Goal: Transaction & Acquisition: Subscribe to service/newsletter

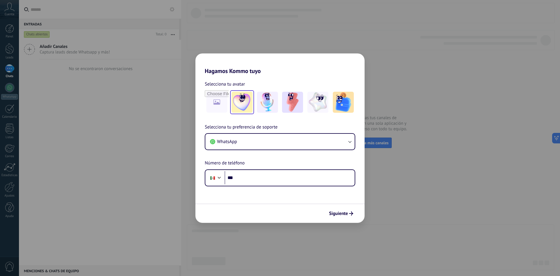
click at [249, 105] on img at bounding box center [242, 102] width 21 height 21
click at [342, 107] on img at bounding box center [343, 102] width 21 height 21
click at [221, 99] on input "file" at bounding box center [216, 102] width 23 height 23
type input "**********"
click at [209, 105] on img at bounding box center [216, 102] width 21 height 21
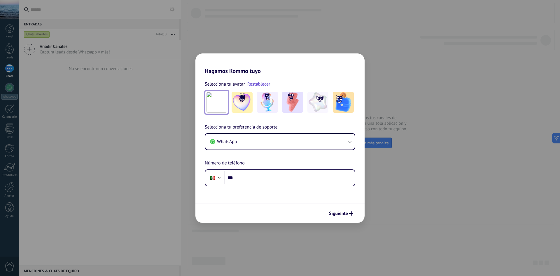
click at [218, 101] on img at bounding box center [216, 102] width 21 height 21
click at [262, 83] on link "Restablecer" at bounding box center [258, 84] width 23 height 6
click at [338, 107] on img at bounding box center [343, 102] width 21 height 21
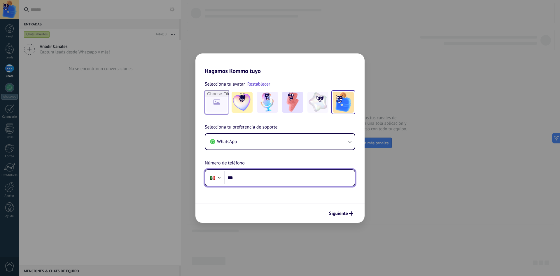
click at [268, 172] on input "***" at bounding box center [290, 177] width 130 height 13
click at [268, 178] on input "***" at bounding box center [290, 177] width 130 height 13
paste input "**********"
click at [245, 176] on input "**********" at bounding box center [290, 177] width 130 height 13
click at [265, 178] on input "**********" at bounding box center [290, 177] width 130 height 13
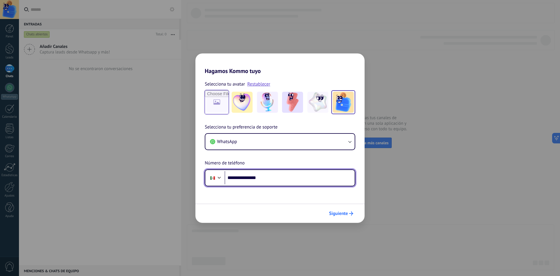
type input "**********"
click at [340, 214] on span "Siguiente" at bounding box center [338, 213] width 19 height 4
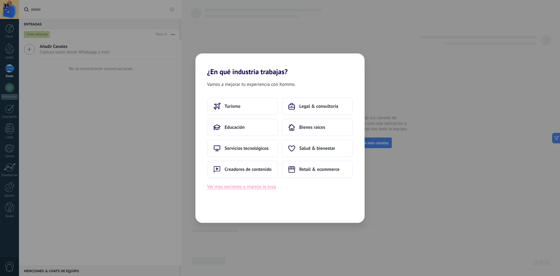
click at [249, 188] on button "Ver más opciones o ingresa la tuya" at bounding box center [241, 187] width 69 height 8
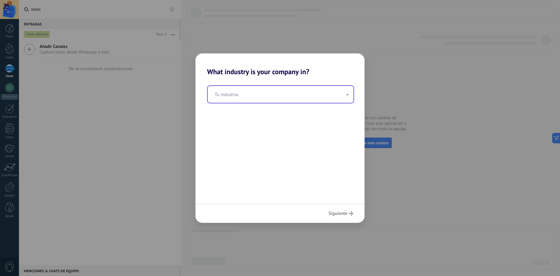
click at [283, 97] on input "text" at bounding box center [281, 94] width 146 height 17
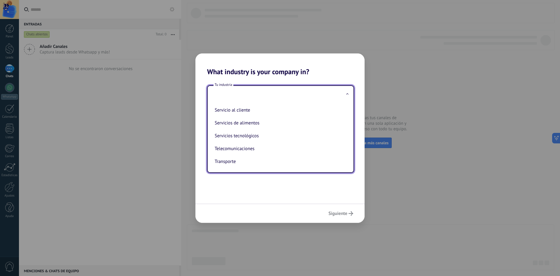
scroll to position [146, 0]
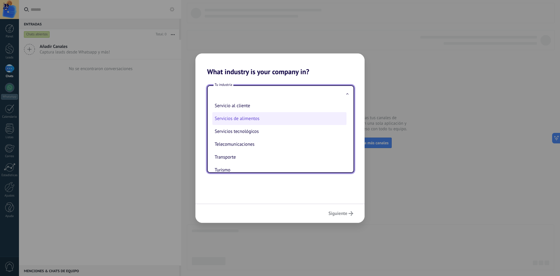
click at [258, 119] on li "Servicios de alimentos" at bounding box center [279, 118] width 134 height 13
type input "**********"
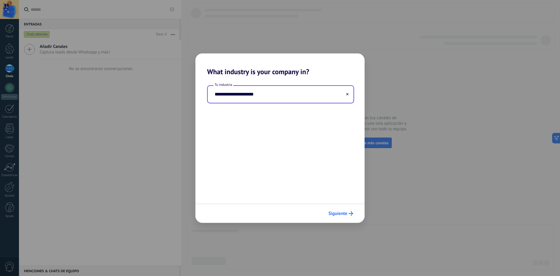
click at [334, 212] on span "Siguiente" at bounding box center [337, 213] width 19 height 4
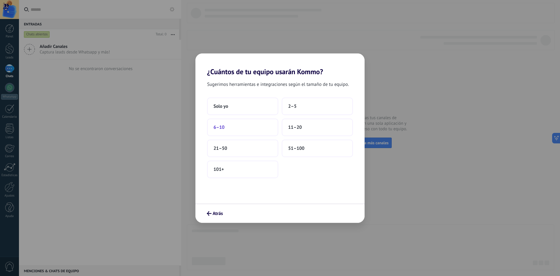
click at [243, 122] on button "6–10" at bounding box center [242, 126] width 71 height 17
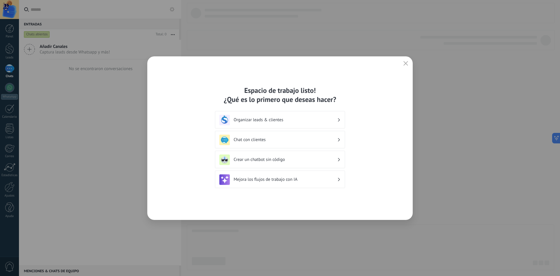
click at [282, 138] on h3 "Chat con clientes" at bounding box center [286, 140] width 104 height 6
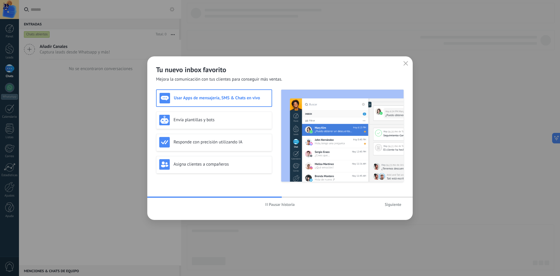
click at [394, 204] on span "Siguiente" at bounding box center [393, 204] width 17 height 4
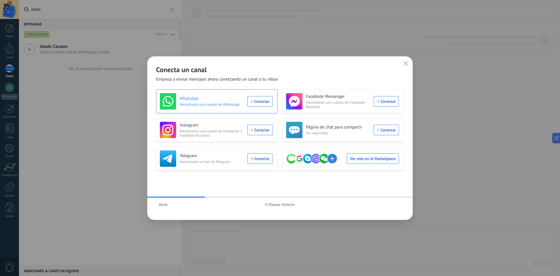
click at [262, 99] on div "WhatsApp Necesitarás una cuenta de WhatsApp Conectar" at bounding box center [216, 101] width 113 height 16
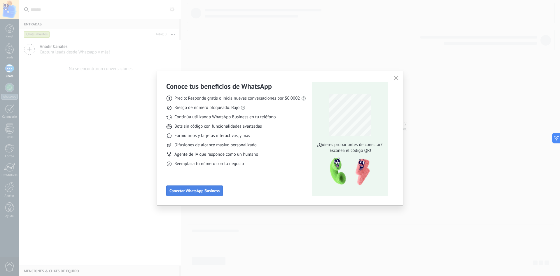
click at [203, 189] on span "Conectar WhatsApp Business" at bounding box center [194, 190] width 50 height 4
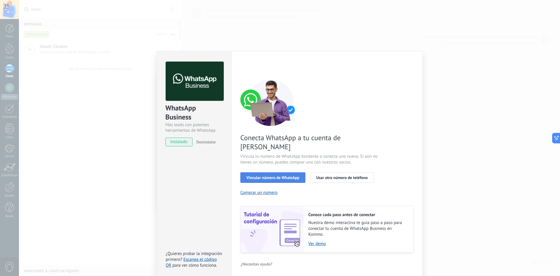
click at [279, 175] on span "Vincular número de WhatsApp" at bounding box center [272, 177] width 53 height 4
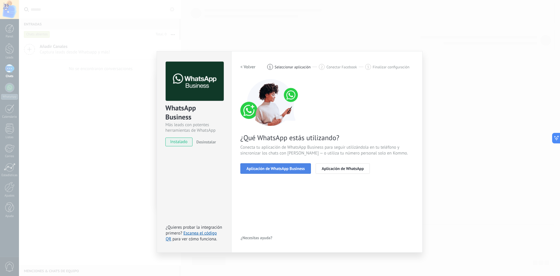
click at [288, 169] on span "Aplicación de WhatsApp Business" at bounding box center [275, 168] width 58 height 4
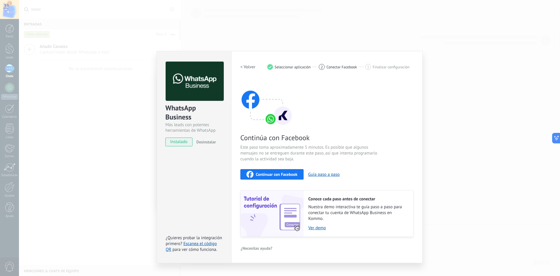
click at [273, 172] on span "Continuar con Facebook" at bounding box center [277, 174] width 42 height 4
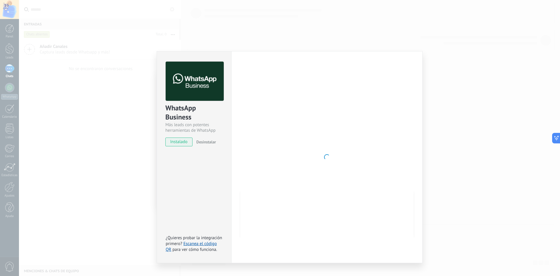
drag, startPoint x: 386, startPoint y: 165, endPoint x: 452, endPoint y: 207, distance: 77.9
click at [452, 207] on div "WhatsApp Business Más leads con potentes herramientas de WhatsApp instalado Des…" at bounding box center [289, 138] width 541 height 276
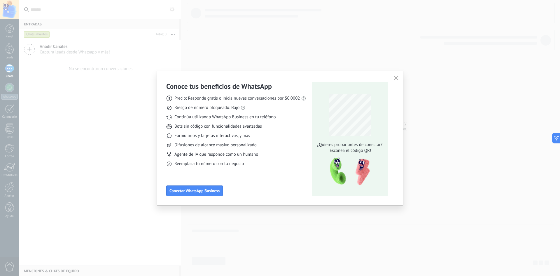
click at [397, 79] on icon "button" at bounding box center [396, 78] width 5 height 5
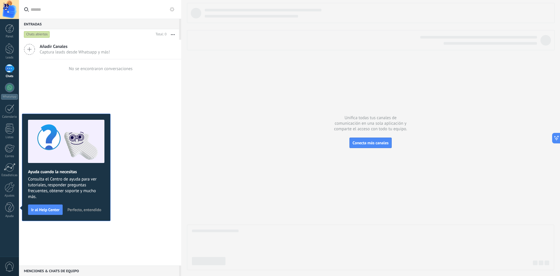
click at [153, 91] on div "Añadir Canales Captura leads desde Whatsapp y más! No se encontraron conversaci…" at bounding box center [100, 152] width 162 height 225
click at [90, 205] on div "Ayuda cuando la necesitas Consulta el Centro de ayuda para ver tutoriales, resp…" at bounding box center [66, 166] width 89 height 107
click at [92, 211] on span "Perfecto, entendido" at bounding box center [84, 209] width 34 height 4
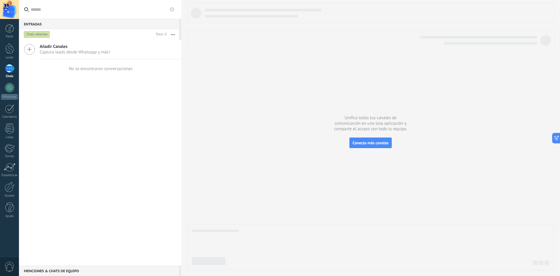
click at [12, 69] on div at bounding box center [9, 68] width 9 height 8
click at [10, 92] on div at bounding box center [9, 87] width 9 height 9
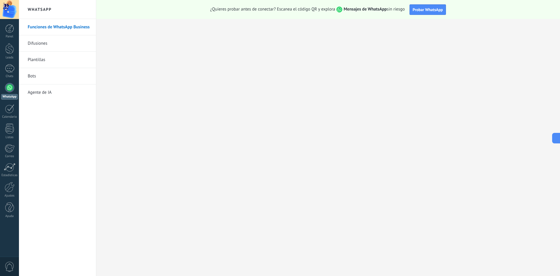
click at [56, 29] on link "Funciones de WhatsApp Business" at bounding box center [59, 27] width 62 height 16
click at [57, 43] on link "Difusiones" at bounding box center [59, 43] width 62 height 16
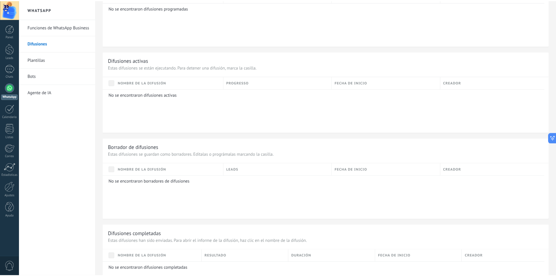
scroll to position [183, 0]
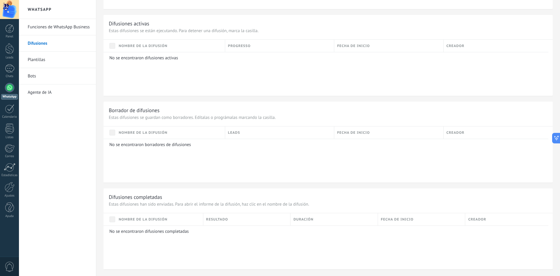
click at [59, 56] on link "Plantillas" at bounding box center [59, 60] width 62 height 16
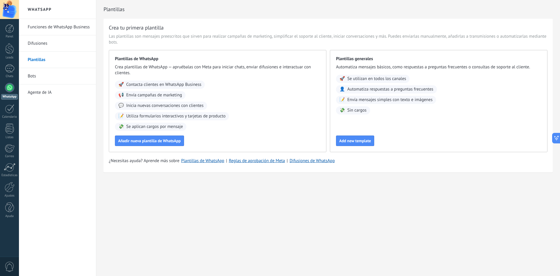
click at [43, 76] on link "Bots" at bounding box center [59, 76] width 62 height 16
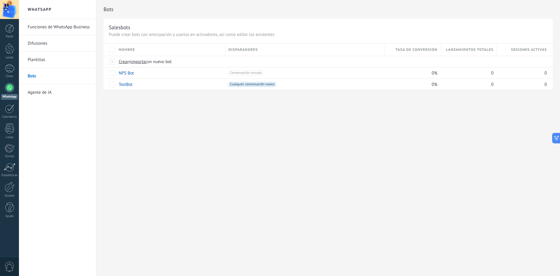
drag, startPoint x: 49, startPoint y: 89, endPoint x: 52, endPoint y: 94, distance: 5.0
click at [52, 94] on link "Agente de IA" at bounding box center [59, 92] width 62 height 16
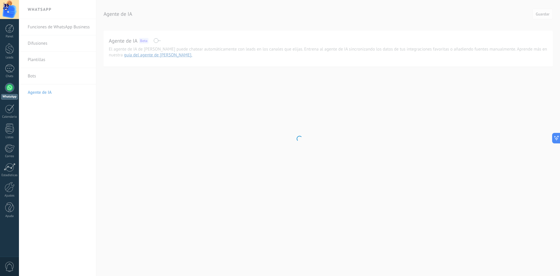
click at [59, 29] on body ".abccls-1,.abccls-2{fill-rule:evenodd}.abccls-2{fill:#fff} .abfcls-1{fill:none}…" at bounding box center [280, 138] width 560 height 276
click at [59, 26] on body ".abccls-1,.abccls-2{fill-rule:evenodd}.abccls-2{fill:#fff} .abfcls-1{fill:none}…" at bounding box center [280, 138] width 560 height 276
click at [38, 91] on body ".abccls-1,.abccls-2{fill-rule:evenodd}.abccls-2{fill:#fff} .abfcls-1{fill:none}…" at bounding box center [280, 138] width 560 height 276
click at [345, 267] on body ".abccls-1,.abccls-2{fill-rule:evenodd}.abccls-2{fill:#fff} .abfcls-1{fill:none}…" at bounding box center [280, 138] width 560 height 276
click at [11, 69] on div at bounding box center [9, 68] width 9 height 8
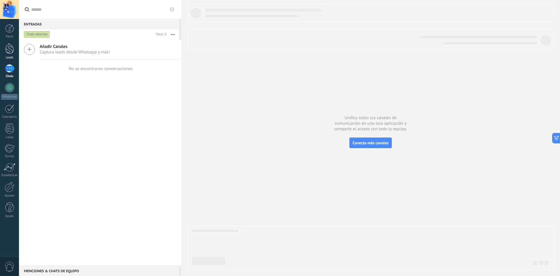
click at [13, 48] on div at bounding box center [9, 48] width 9 height 11
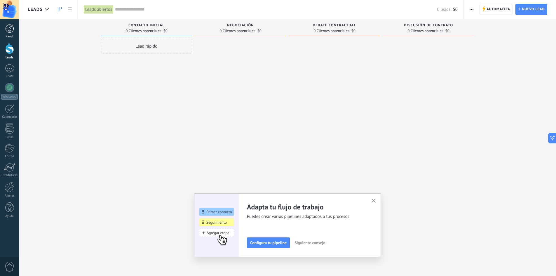
click at [13, 28] on div at bounding box center [9, 28] width 9 height 9
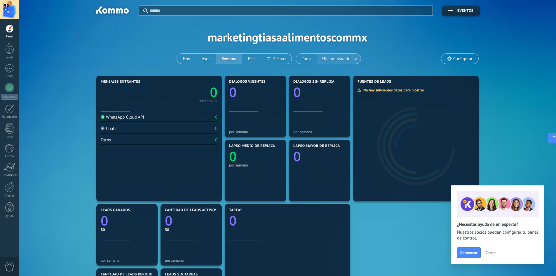
click at [348, 57] on span "Elija un usuario" at bounding box center [335, 59] width 31 height 8
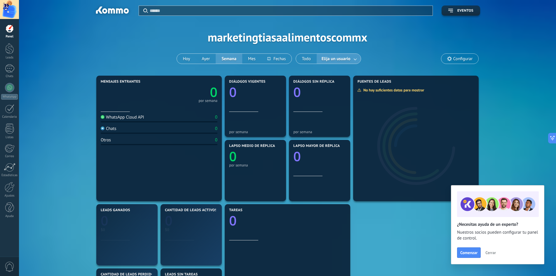
click at [355, 58] on link at bounding box center [355, 59] width 10 height 10
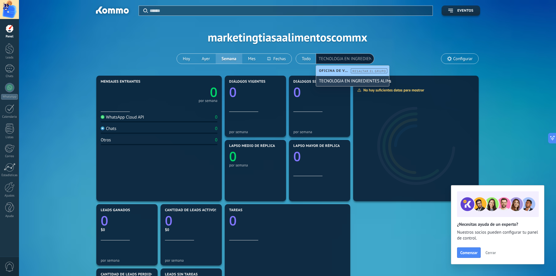
click at [363, 80] on div "TECNOLOGIA EN INGREDIENTES ALIMENTICIOS" at bounding box center [352, 81] width 73 height 10
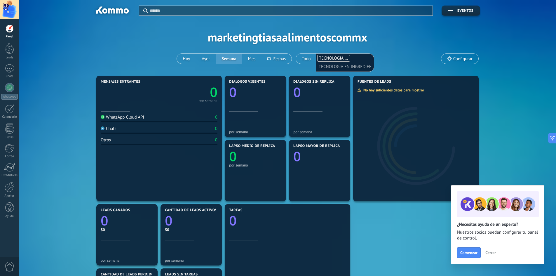
click at [406, 47] on div "Aplicar Eventos marketingtiasaalimentoscommx [DATE] [DATE] Semana Mes Todo Elij…" at bounding box center [287, 37] width 519 height 74
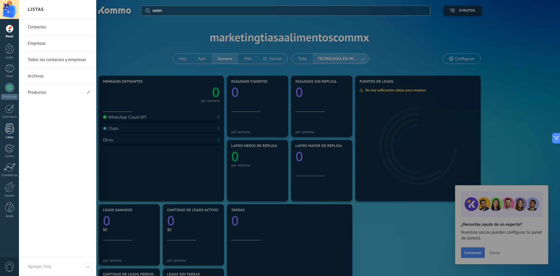
click at [16, 132] on link "Listas" at bounding box center [9, 131] width 19 height 16
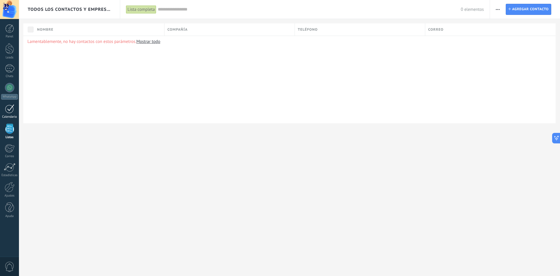
click at [10, 109] on div at bounding box center [9, 108] width 9 height 9
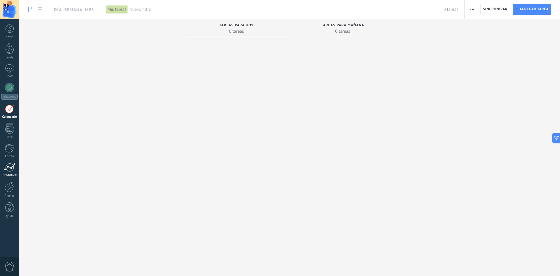
click at [13, 169] on div at bounding box center [10, 167] width 12 height 9
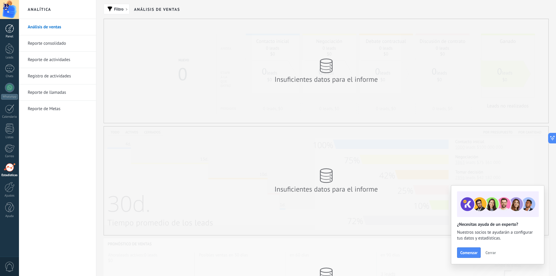
click at [13, 34] on link "Panel" at bounding box center [9, 31] width 19 height 14
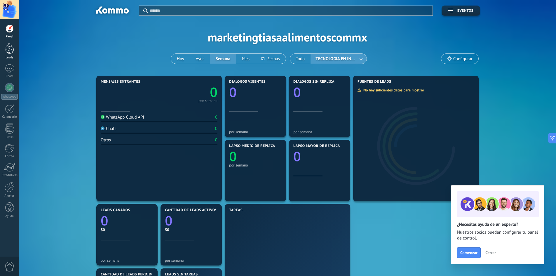
click at [11, 53] on div at bounding box center [9, 48] width 9 height 11
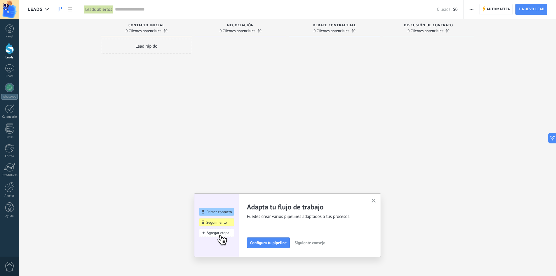
click at [375, 199] on icon "button" at bounding box center [373, 200] width 4 height 4
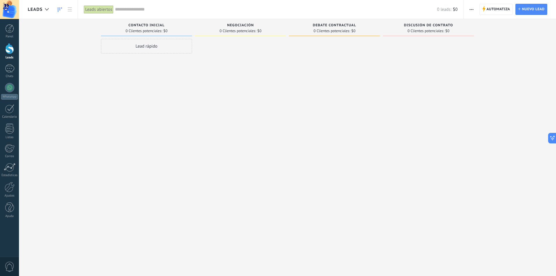
click at [156, 47] on div "Lead rápido" at bounding box center [146, 46] width 91 height 15
click at [68, 12] on link at bounding box center [70, 9] width 10 height 11
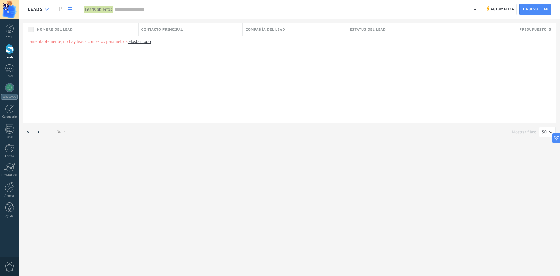
click at [45, 10] on div at bounding box center [47, 9] width 10 height 11
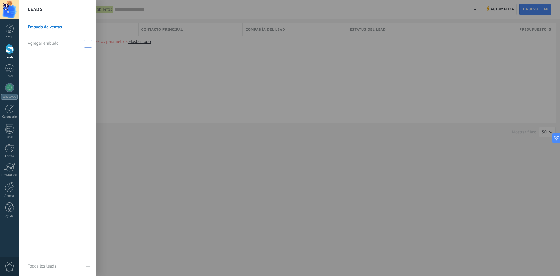
click at [56, 45] on span "Agregar embudo" at bounding box center [43, 44] width 31 height 6
click at [134, 147] on div at bounding box center [299, 138] width 560 height 276
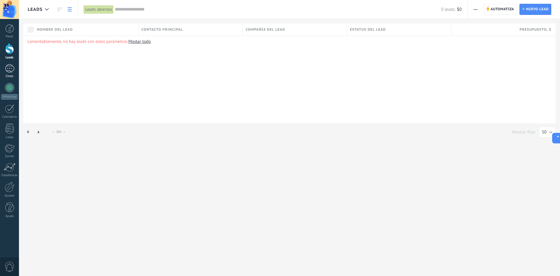
click at [11, 72] on link "Chats" at bounding box center [9, 71] width 19 height 14
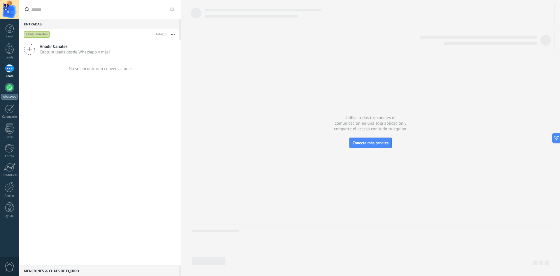
click at [8, 92] on link "WhatsApp" at bounding box center [9, 91] width 19 height 17
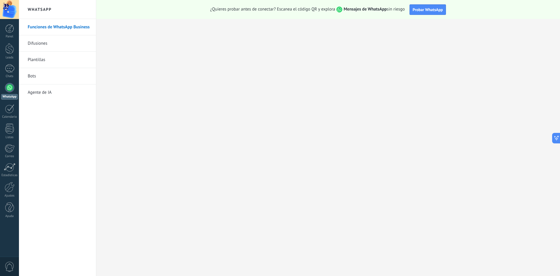
click at [48, 43] on link "Difusiones" at bounding box center [59, 43] width 62 height 16
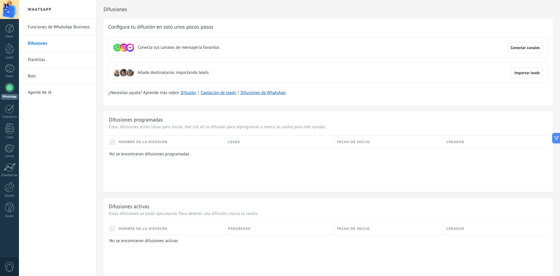
click at [61, 26] on link "Funciones de WhatsApp Business" at bounding box center [59, 27] width 62 height 16
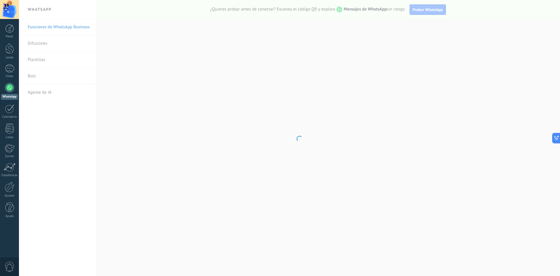
click at [426, 8] on body ".abccls-1,.abccls-2{fill-rule:evenodd}.abccls-2{fill:#fff} .abfcls-1{fill:none}…" at bounding box center [280, 138] width 560 height 276
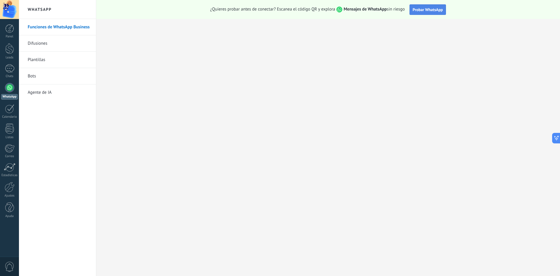
click at [424, 9] on span "Probar WhatsApp" at bounding box center [428, 9] width 30 height 5
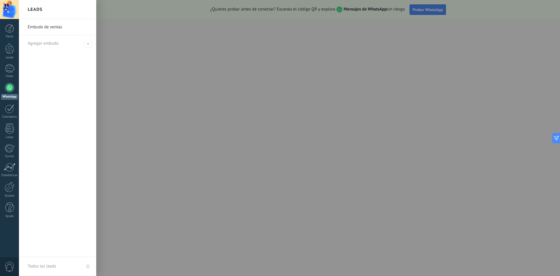
click at [199, 146] on div at bounding box center [299, 138] width 560 height 276
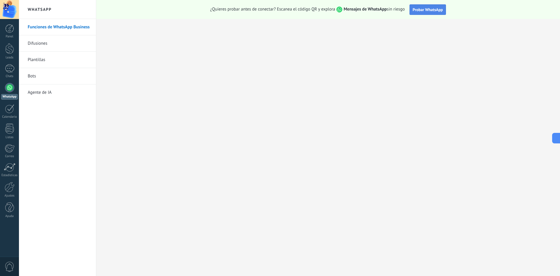
click at [420, 7] on span "Probar WhatsApp" at bounding box center [428, 9] width 30 height 5
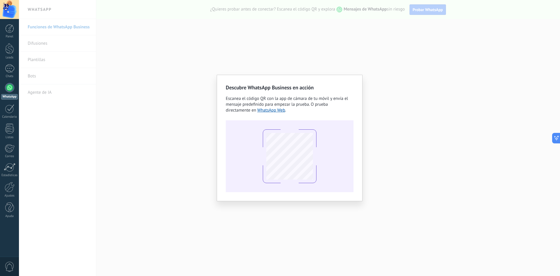
click at [262, 21] on div "Descubre WhatsApp Business en acción Escanea el código QR con la app de cámara …" at bounding box center [289, 138] width 541 height 276
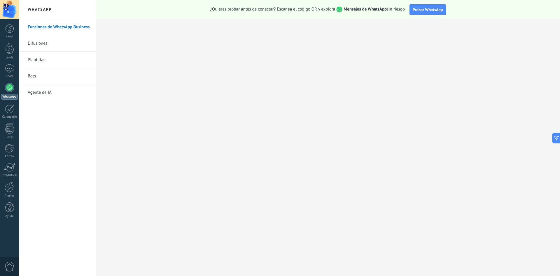
click at [9, 93] on link "WhatsApp" at bounding box center [9, 91] width 19 height 17
click at [48, 42] on link "Difusiones" at bounding box center [59, 43] width 62 height 16
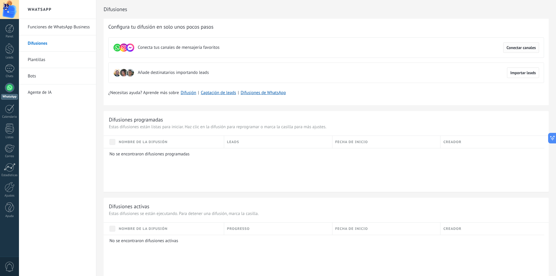
click at [528, 48] on span "Conectar canales" at bounding box center [520, 47] width 29 height 4
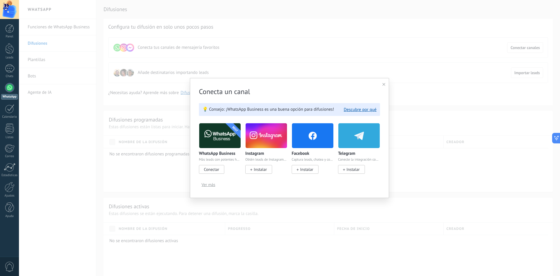
click at [213, 169] on span "Conectar" at bounding box center [211, 169] width 15 height 5
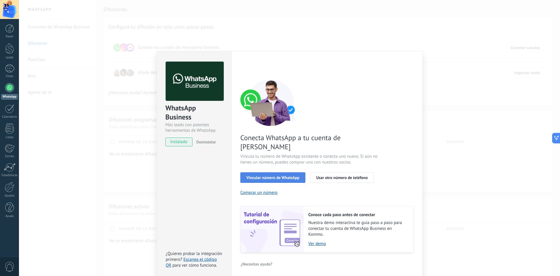
click at [270, 172] on button "Vincular número de WhatsApp" at bounding box center [272, 177] width 65 height 10
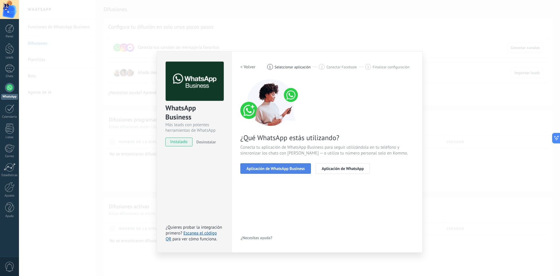
click at [265, 167] on span "Aplicación de WhatsApp Business" at bounding box center [275, 168] width 58 height 4
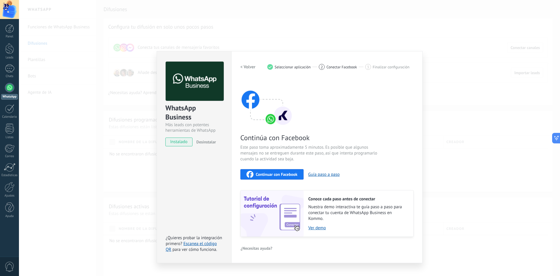
click at [288, 171] on div "Continuar con Facebook" at bounding box center [271, 174] width 51 height 7
click at [270, 176] on span "Continuar con Facebook" at bounding box center [277, 174] width 42 height 4
click at [441, 67] on div "WhatsApp Business Más leads con potentes herramientas de WhatsApp instalado Des…" at bounding box center [289, 138] width 541 height 276
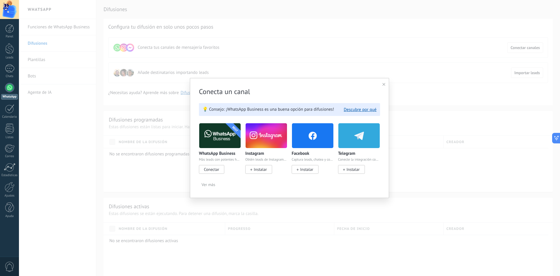
click at [381, 83] on div "Conecta un canal 💡 Consejo: ¡WhatsApp Business es una buena opción para difusio…" at bounding box center [289, 138] width 199 height 120
click at [385, 83] on div "Conecta un canal 💡 Consejo: ¡WhatsApp Business es una buena opción para difusio…" at bounding box center [289, 138] width 199 height 120
click at [384, 86] on div at bounding box center [383, 85] width 3 height 6
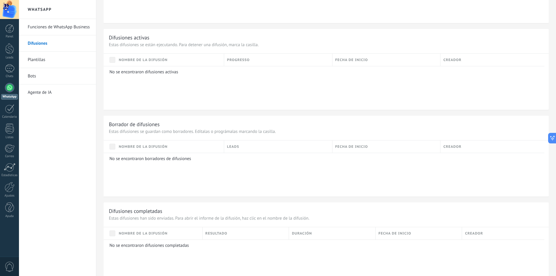
scroll to position [183, 0]
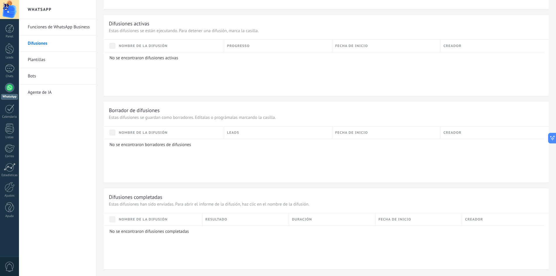
click at [57, 57] on link "Plantillas" at bounding box center [59, 60] width 62 height 16
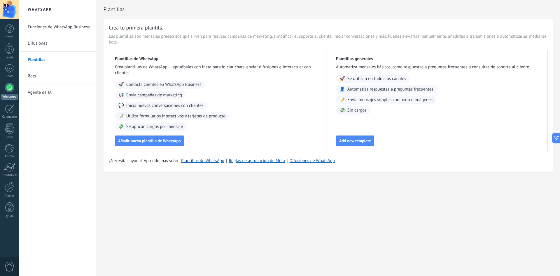
click at [5, 91] on link "WhatsApp" at bounding box center [9, 91] width 19 height 17
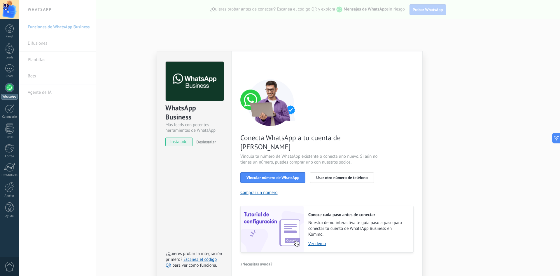
click at [423, 45] on div "WhatsApp Business Más leads con potentes herramientas de WhatsApp instalado Des…" at bounding box center [289, 138] width 541 height 276
